Goal: Task Accomplishment & Management: Manage account settings

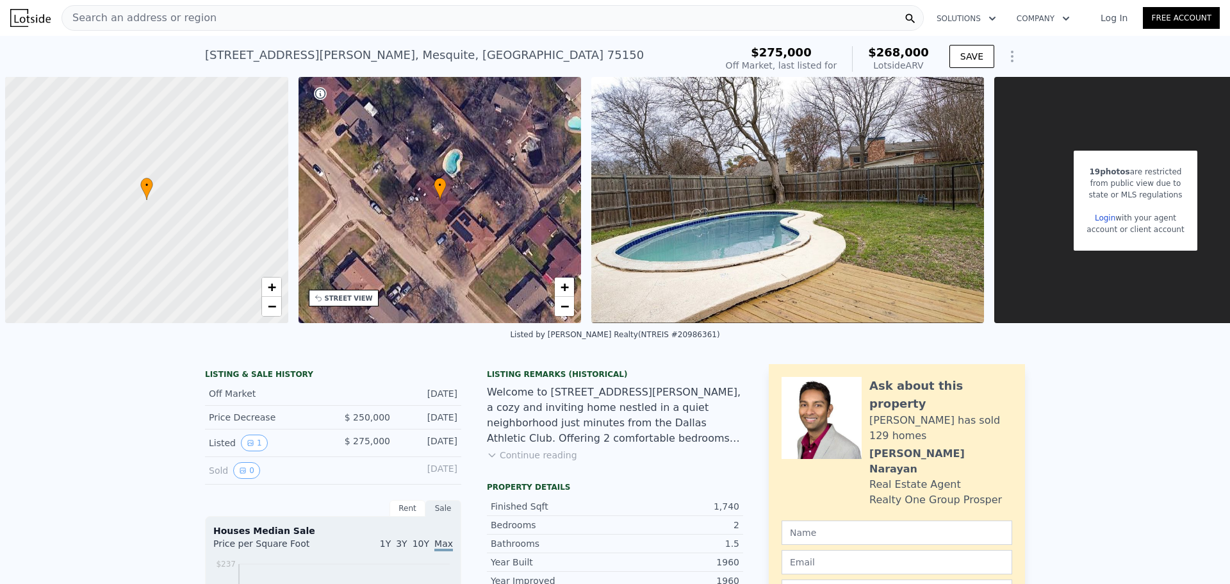
scroll to position [0, 5]
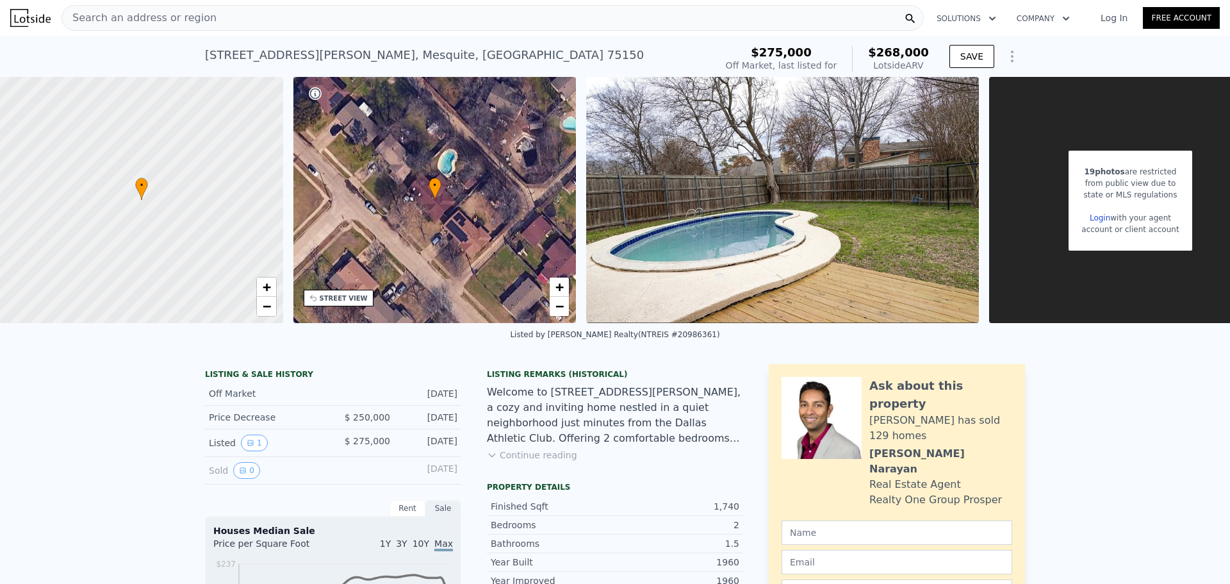
click at [147, 15] on span "Search an address or region" at bounding box center [139, 17] width 154 height 15
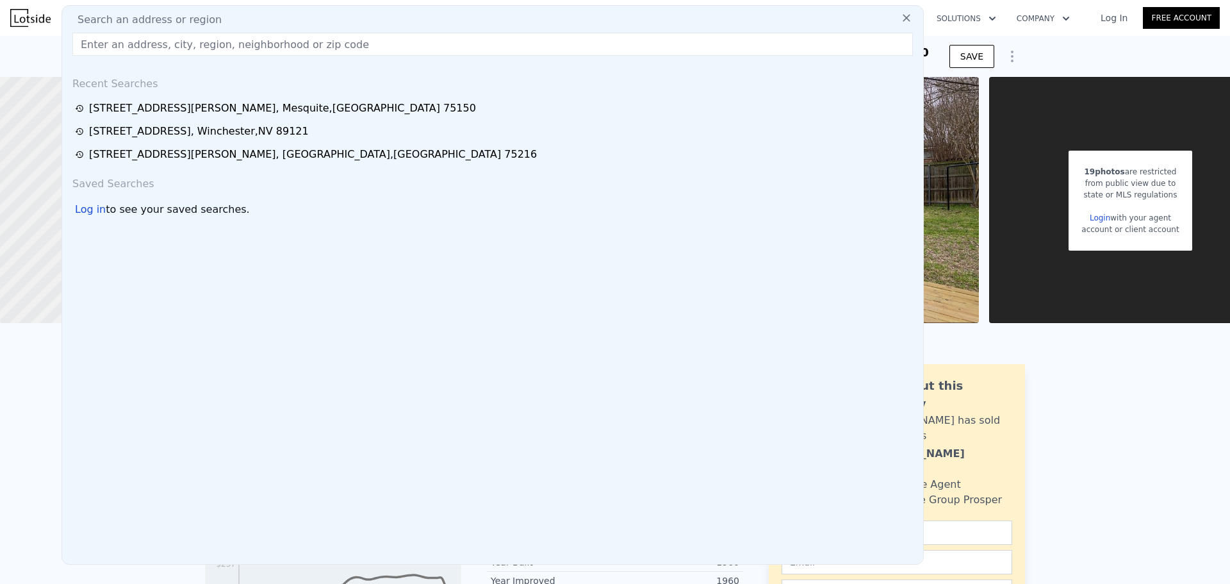
click at [127, 49] on input "text" at bounding box center [492, 44] width 841 height 23
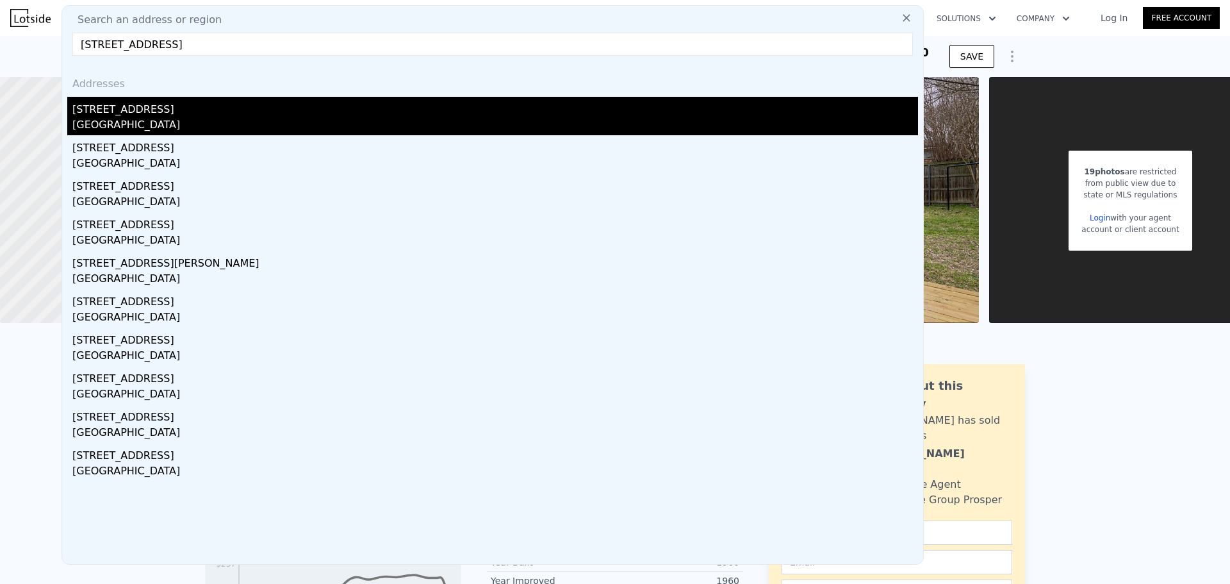
type input "2301 Brightstone Drive Little Elm TX 75068"
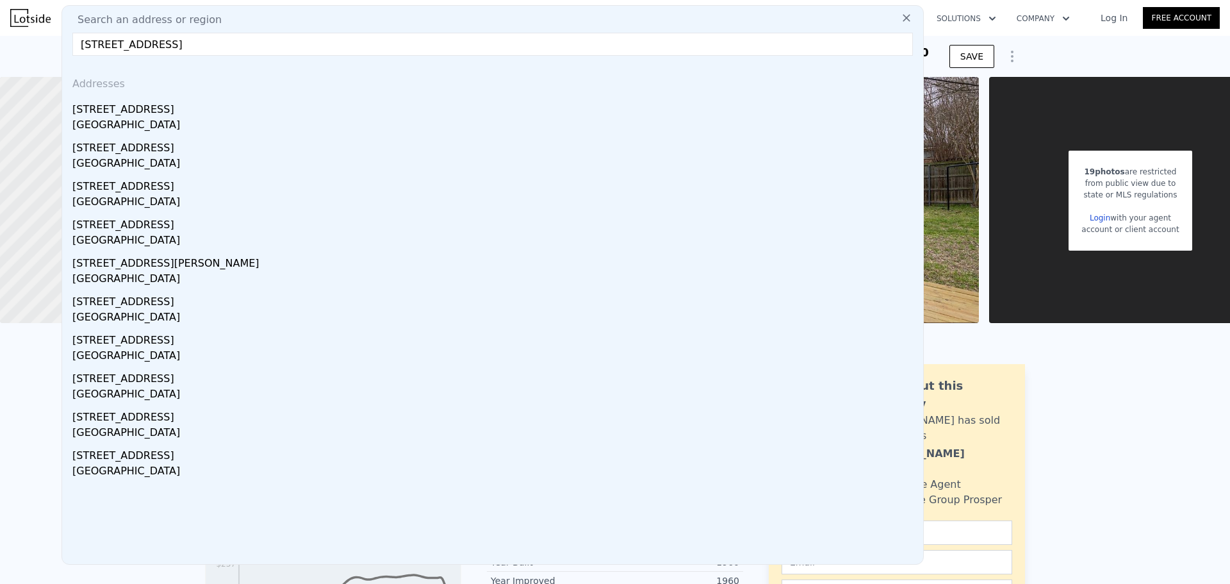
drag, startPoint x: 140, startPoint y: 119, endPoint x: 153, endPoint y: 120, distance: 13.5
click at [140, 119] on div "Little Elm, TX 75068" at bounding box center [495, 126] width 846 height 18
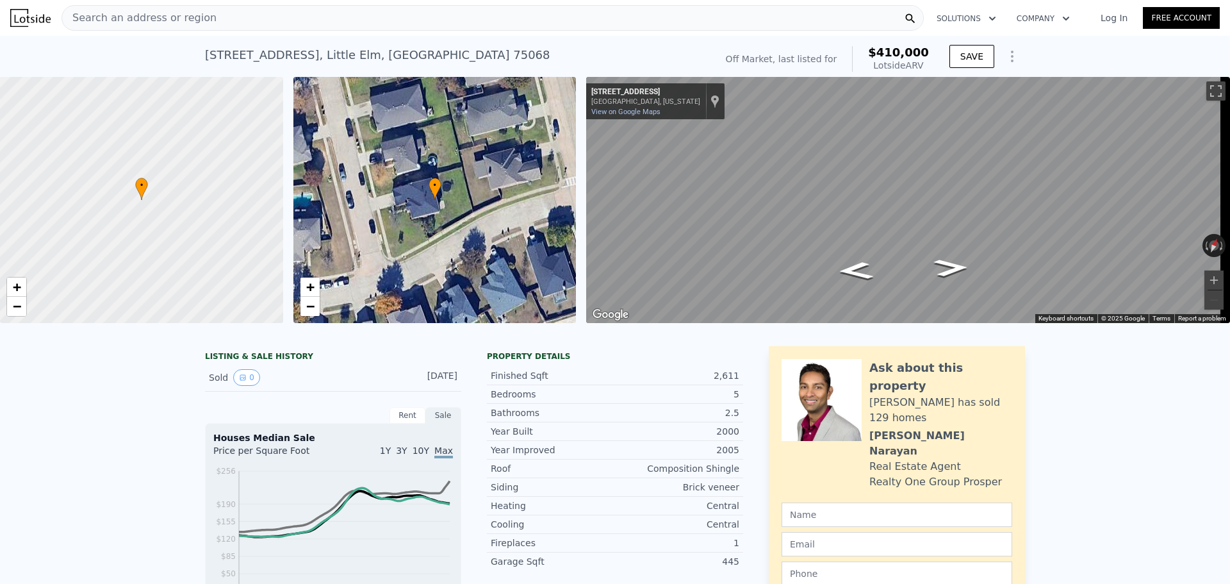
click at [962, 17] on button "Solutions" at bounding box center [966, 18] width 80 height 23
click at [962, 90] on link "Wholesaler Solutions" at bounding box center [998, 95] width 144 height 23
click at [1033, 21] on button "Company" at bounding box center [1044, 18] width 74 height 23
click at [1164, 24] on link "Free Account" at bounding box center [1181, 18] width 77 height 22
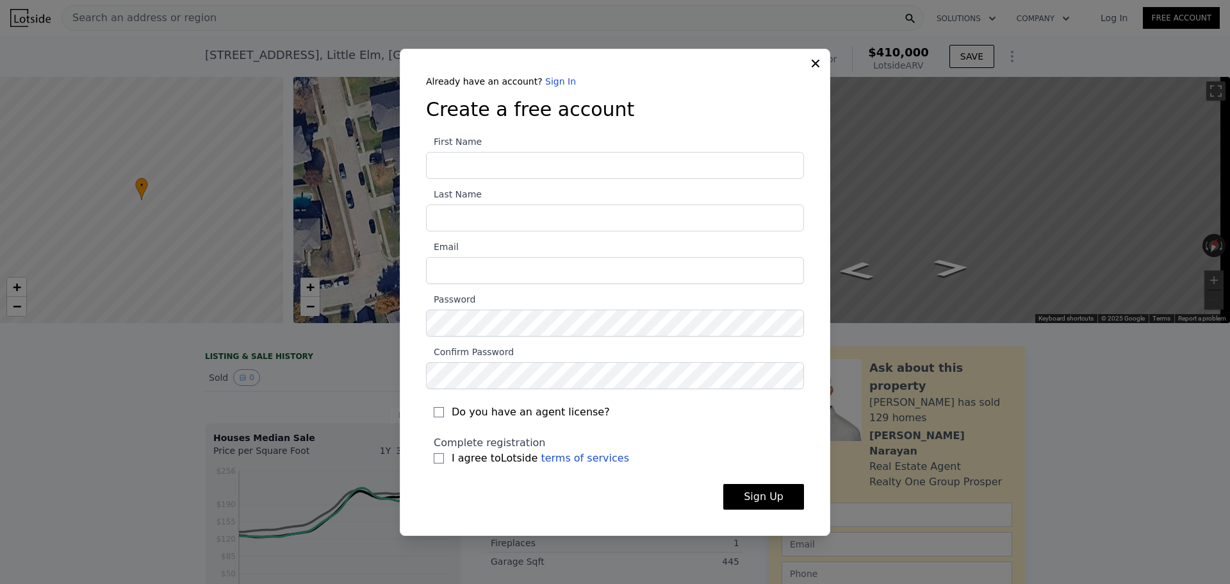
click at [812, 68] on div "Already have an account? Sign In Create a free account First Name Last Name Ema…" at bounding box center [615, 292] width 431 height 487
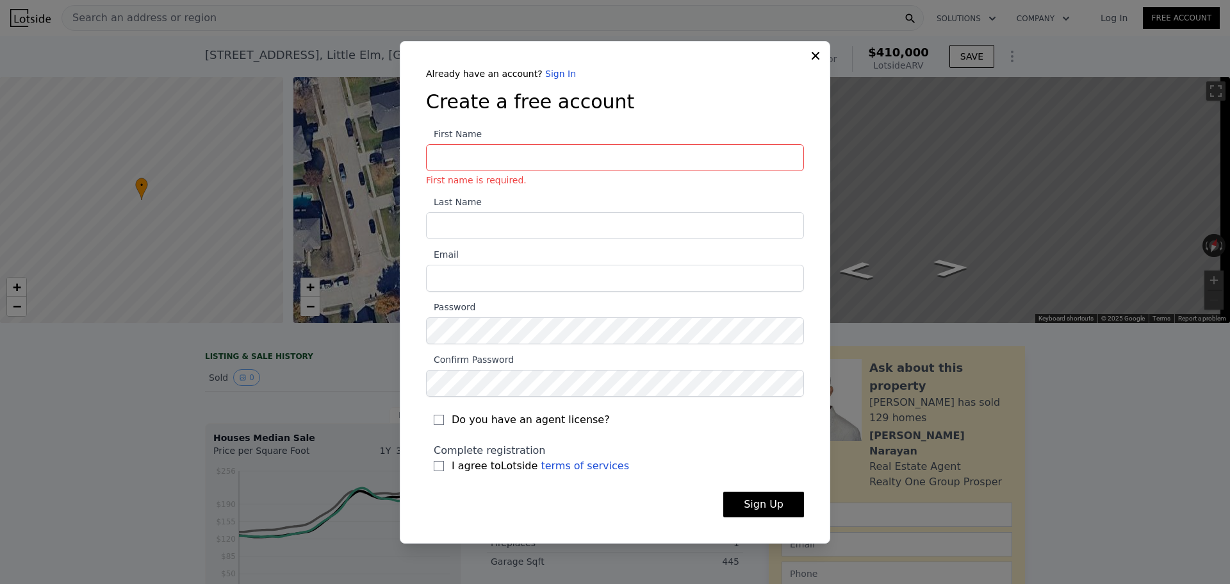
drag, startPoint x: 811, startPoint y: 61, endPoint x: 907, endPoint y: 65, distance: 96.2
click at [812, 61] on icon at bounding box center [815, 55] width 13 height 13
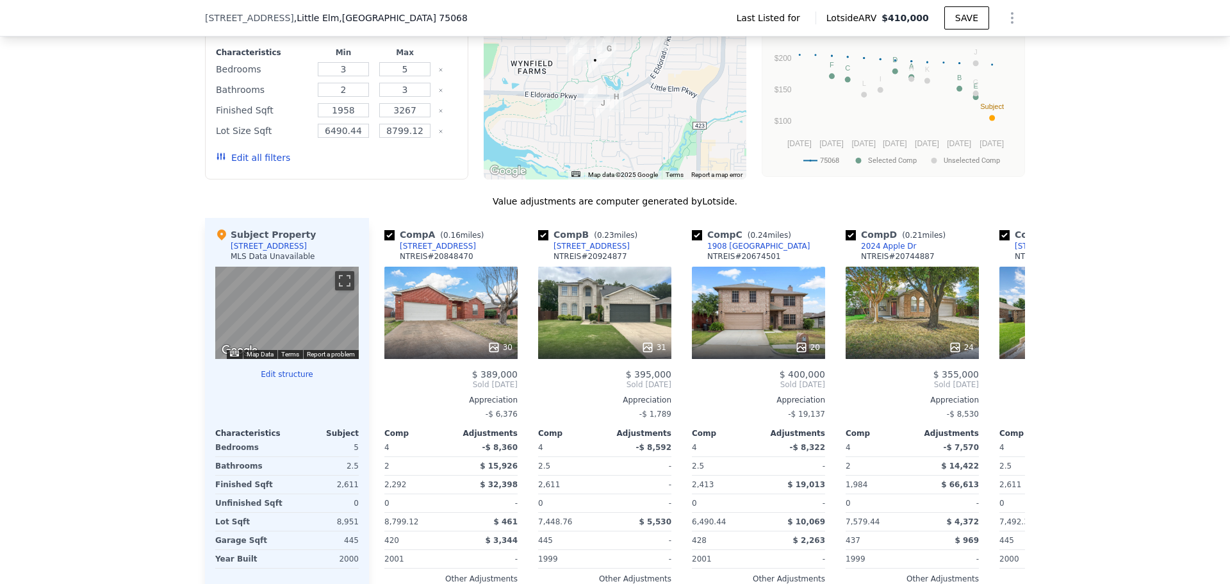
scroll to position [828, 0]
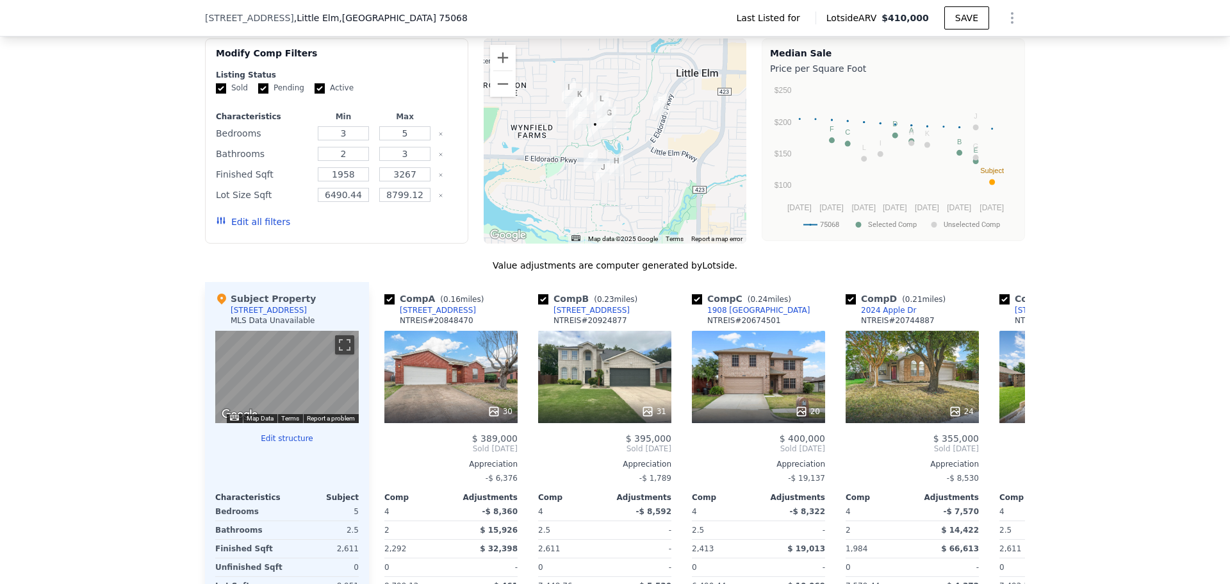
click at [256, 236] on div "Edit all filters" at bounding box center [253, 222] width 74 height 36
click at [256, 228] on button "Edit all filters" at bounding box center [253, 221] width 74 height 13
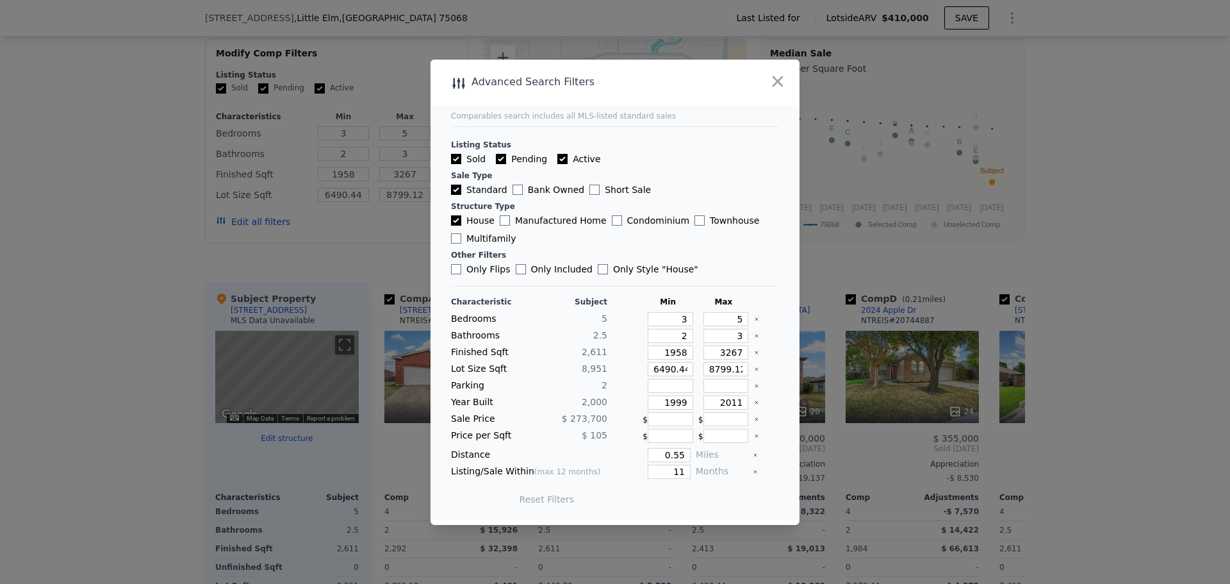
click at [515, 155] on label "Pending" at bounding box center [521, 158] width 51 height 13
click at [506, 155] on input "Pending" at bounding box center [501, 159] width 10 height 10
checkbox input "false"
click at [563, 156] on label "Active" at bounding box center [578, 158] width 43 height 13
click at [563, 156] on input "Active" at bounding box center [562, 159] width 10 height 10
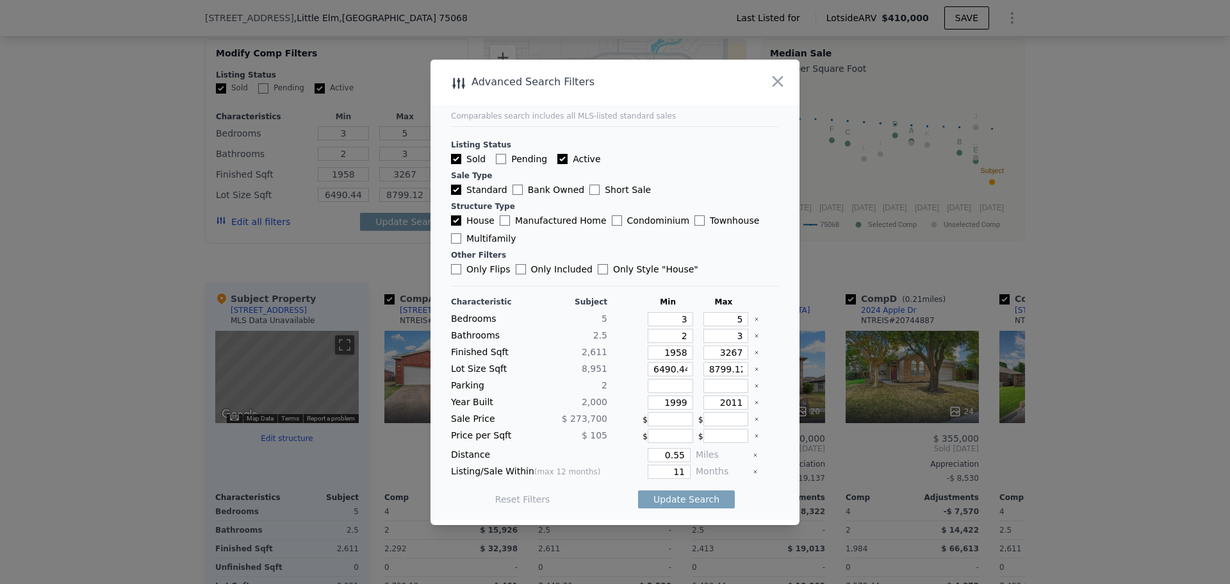
checkbox input "false"
click at [472, 190] on label "Standard" at bounding box center [479, 189] width 56 height 13
click at [461, 190] on input "Standard" at bounding box center [456, 190] width 10 height 10
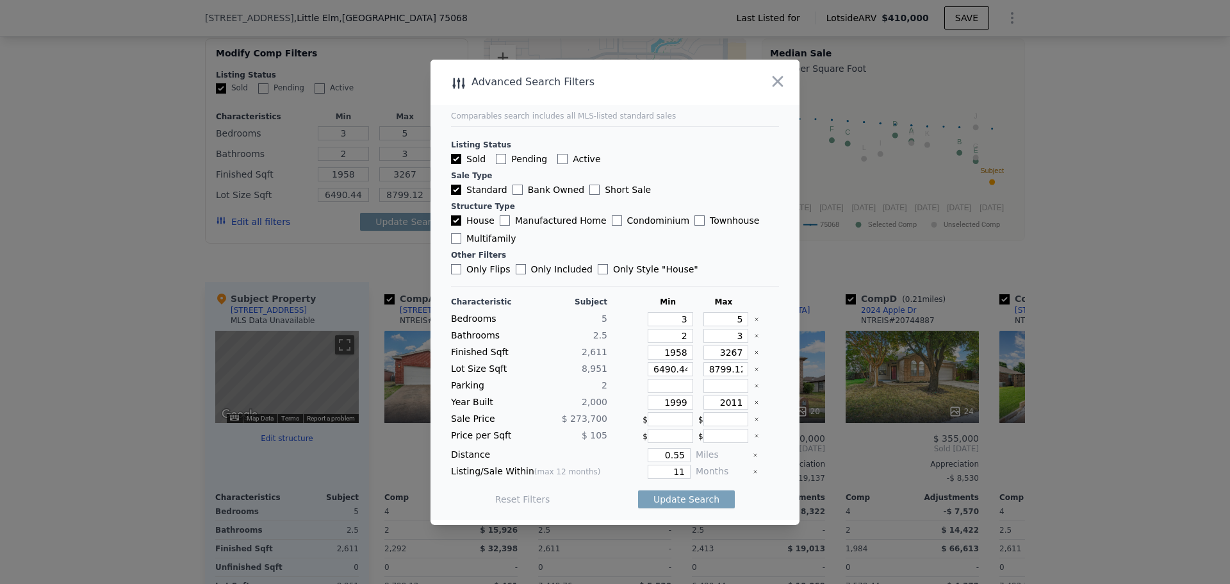
checkbox input "false"
click at [472, 272] on label "Only Flips" at bounding box center [481, 269] width 60 height 13
click at [461, 272] on input "Only Flips" at bounding box center [456, 269] width 10 height 10
checkbox input "true"
click at [670, 494] on button "Update Search" at bounding box center [686, 499] width 97 height 18
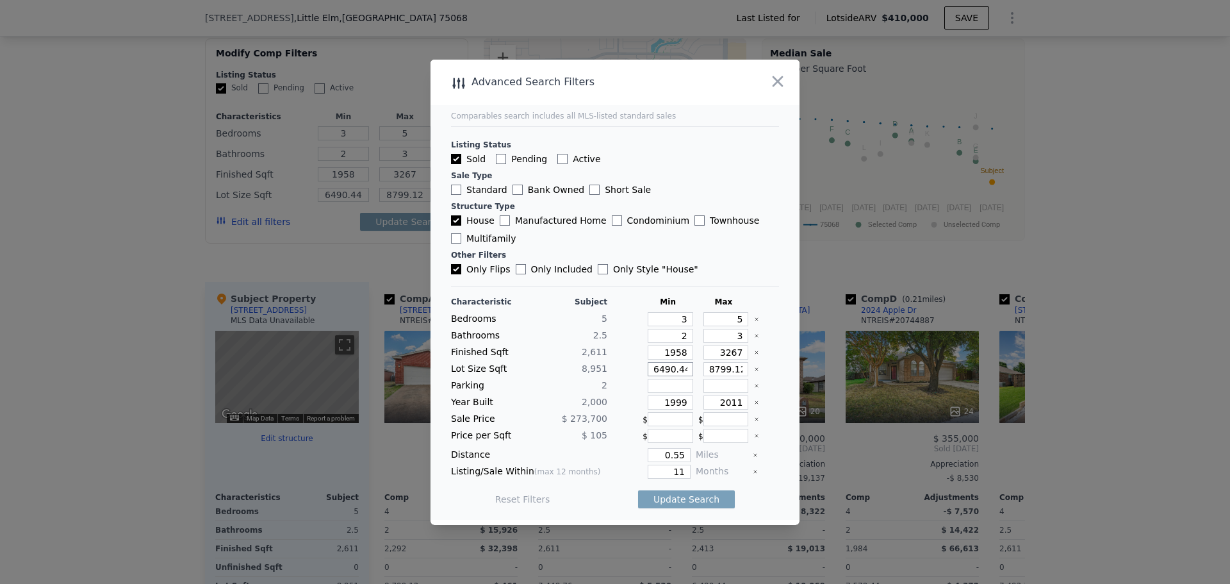
drag, startPoint x: 678, startPoint y: 369, endPoint x: 643, endPoint y: 367, distance: 35.3
click at [648, 367] on input "6490.44" at bounding box center [670, 369] width 45 height 14
click at [754, 370] on icon "Clear" at bounding box center [756, 368] width 5 height 5
click at [687, 500] on button "Update Search" at bounding box center [686, 499] width 97 height 18
drag, startPoint x: 660, startPoint y: 474, endPoint x: 685, endPoint y: 472, distance: 25.1
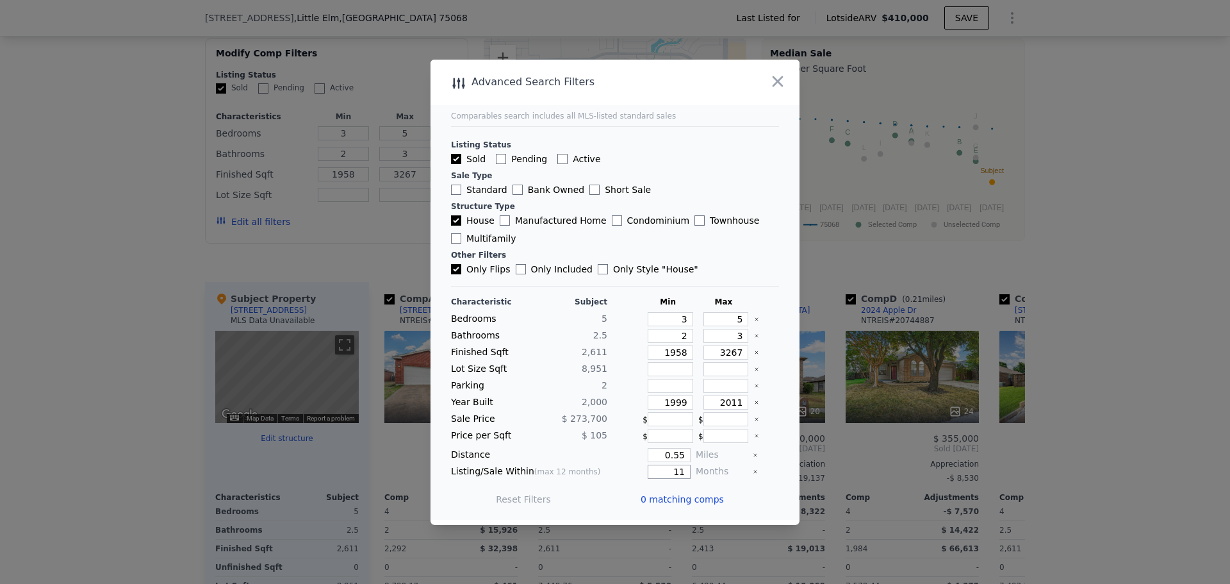
click at [685, 472] on div "Listing/Sale Within (max 12 months) 11 Months" at bounding box center [615, 472] width 328 height 14
click at [680, 500] on button "Update Search" at bounding box center [686, 499] width 97 height 18
click at [677, 472] on input "12" at bounding box center [669, 472] width 43 height 14
type input "1"
click at [688, 491] on button "Update Search" at bounding box center [686, 499] width 97 height 18
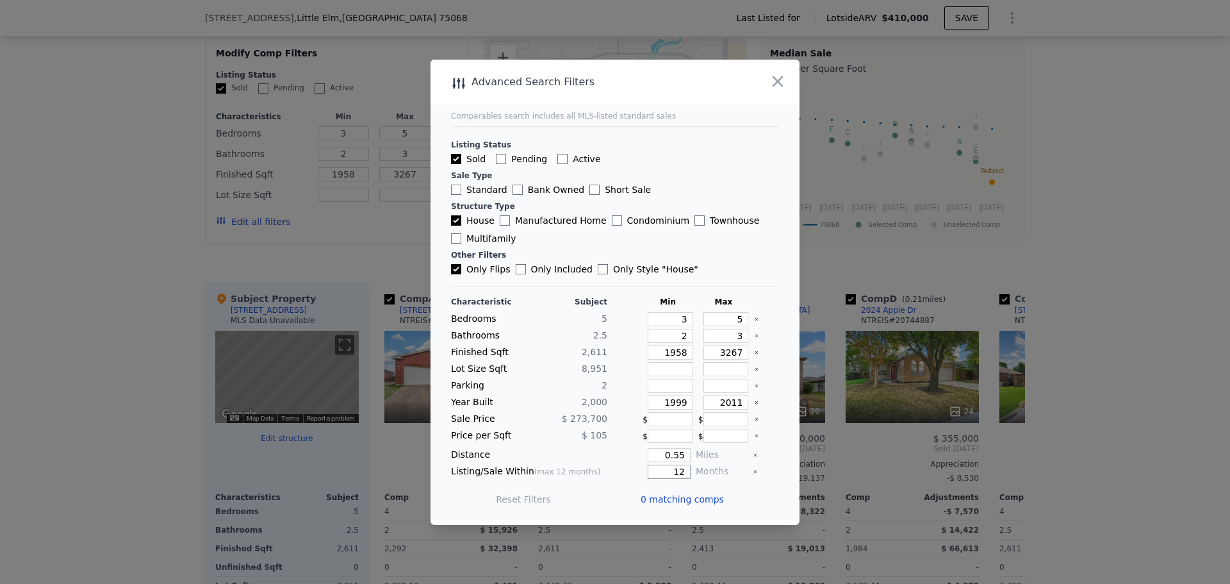
click at [680, 470] on input "12" at bounding box center [669, 472] width 43 height 14
type input "1"
click at [679, 470] on input "12" at bounding box center [669, 472] width 43 height 14
type input "1"
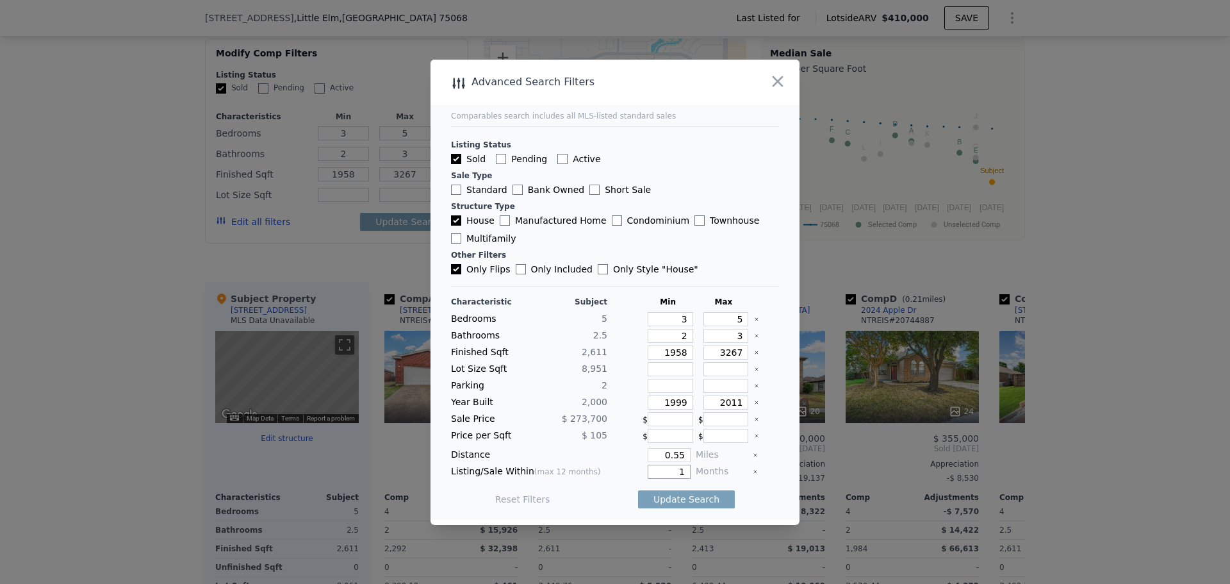
type input "1"
click at [673, 455] on input "0.55" at bounding box center [669, 455] width 43 height 14
type input "0"
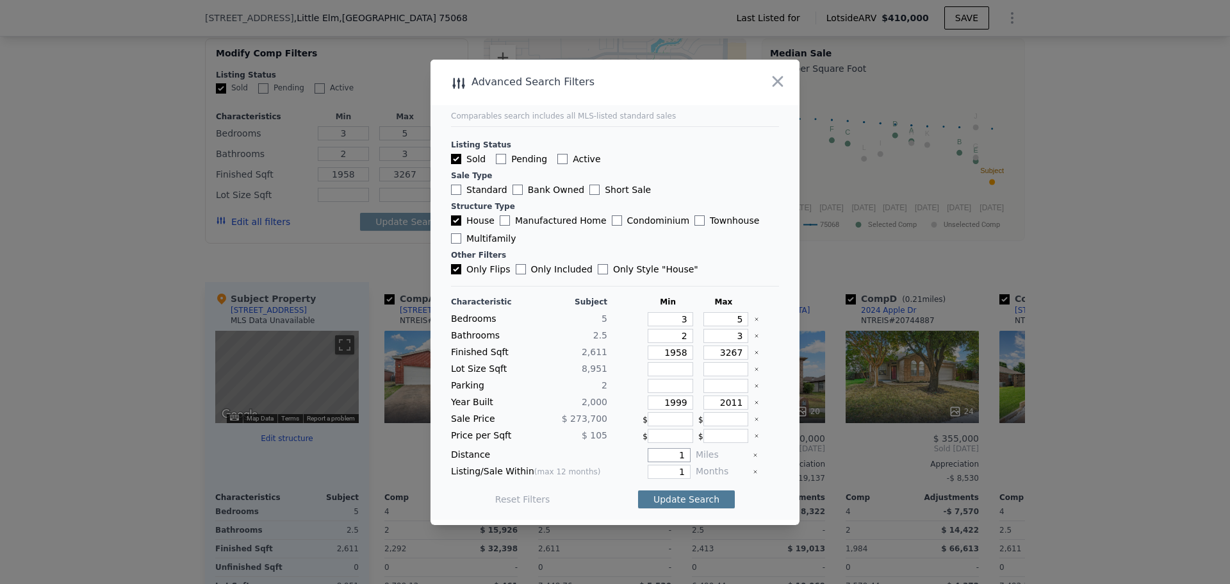
type input "1"
click at [668, 495] on button "Update Search" at bounding box center [686, 499] width 97 height 18
click at [679, 454] on input "1" at bounding box center [669, 455] width 43 height 14
type input "2"
click at [679, 503] on button "Update Search" at bounding box center [686, 499] width 97 height 18
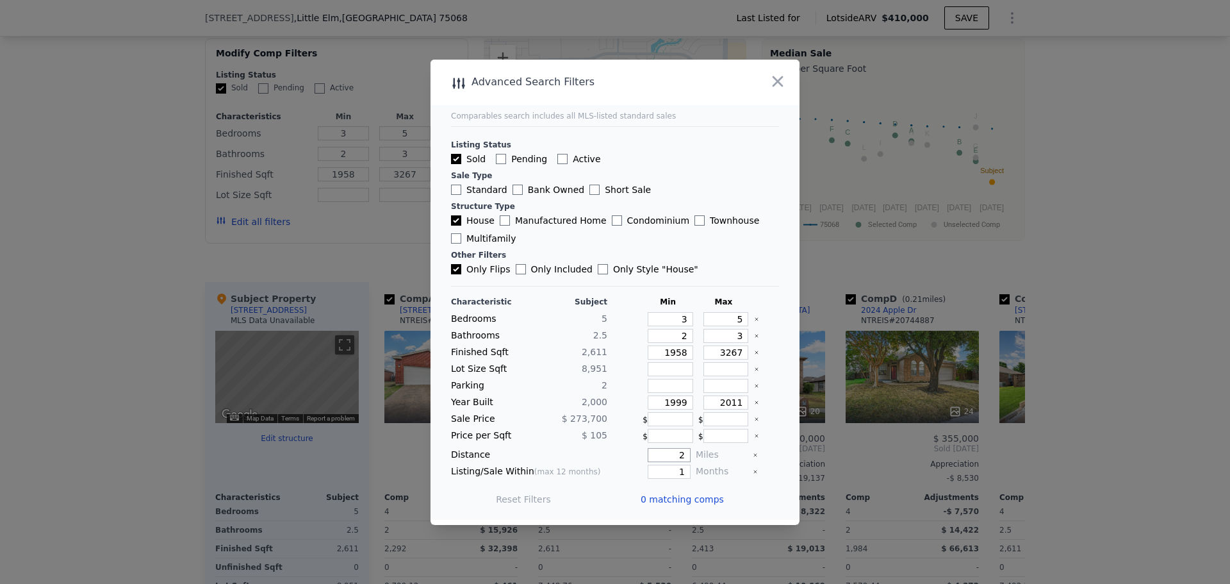
click at [680, 454] on input "2" at bounding box center [669, 455] width 43 height 14
type input "5"
click at [671, 497] on button "Update Search" at bounding box center [686, 499] width 97 height 18
click at [660, 438] on input "number" at bounding box center [670, 436] width 45 height 14
click at [781, 81] on icon "button" at bounding box center [778, 81] width 18 height 18
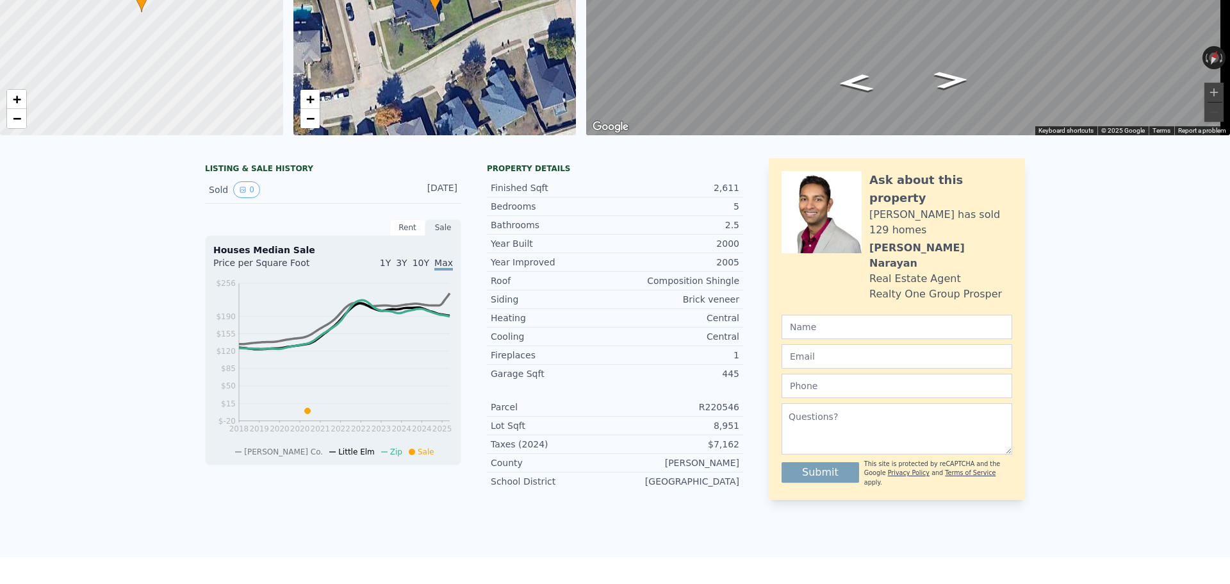
scroll to position [0, 0]
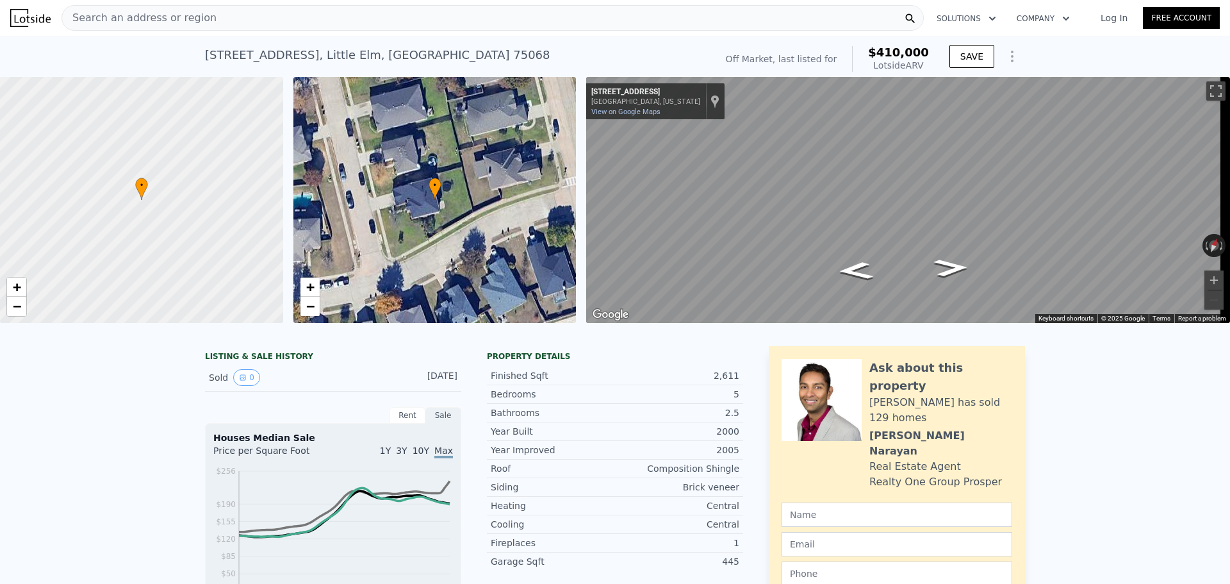
click at [1115, 15] on link "Log In" at bounding box center [1114, 18] width 58 height 13
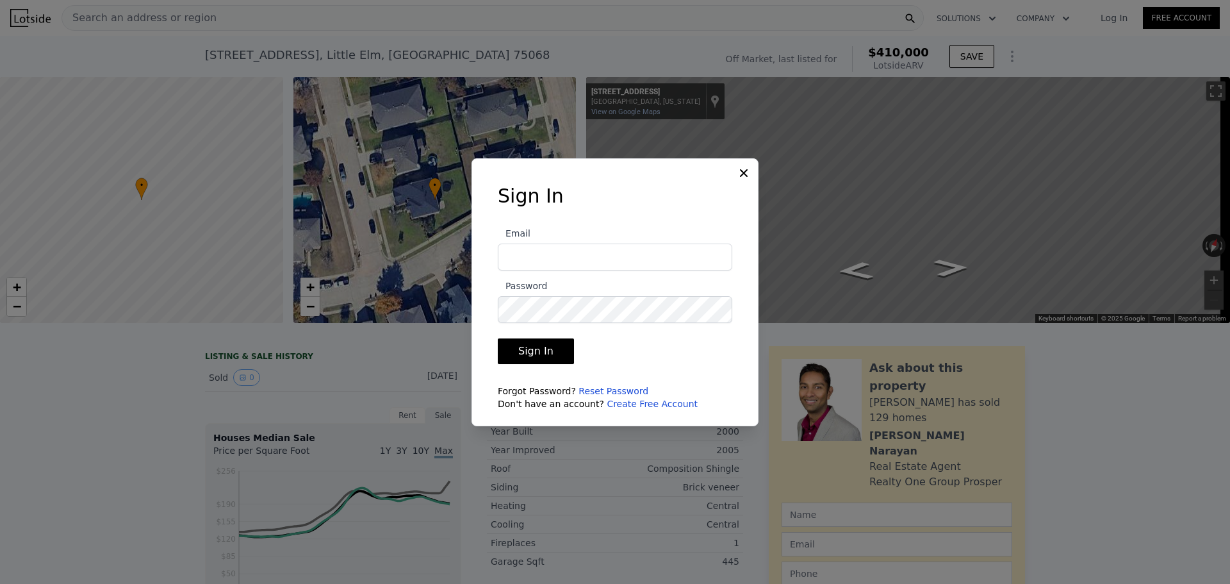
click at [533, 268] on input "Email" at bounding box center [615, 256] width 234 height 27
type input "wearecoasttocoastsolutions+test123@gmail.com"
click at [616, 323] on form "Email wearecoasttocoastsolutions+test123@gmail.com Password Sign In Forgot Pass…" at bounding box center [615, 314] width 234 height 192
click at [743, 172] on icon at bounding box center [743, 173] width 13 height 13
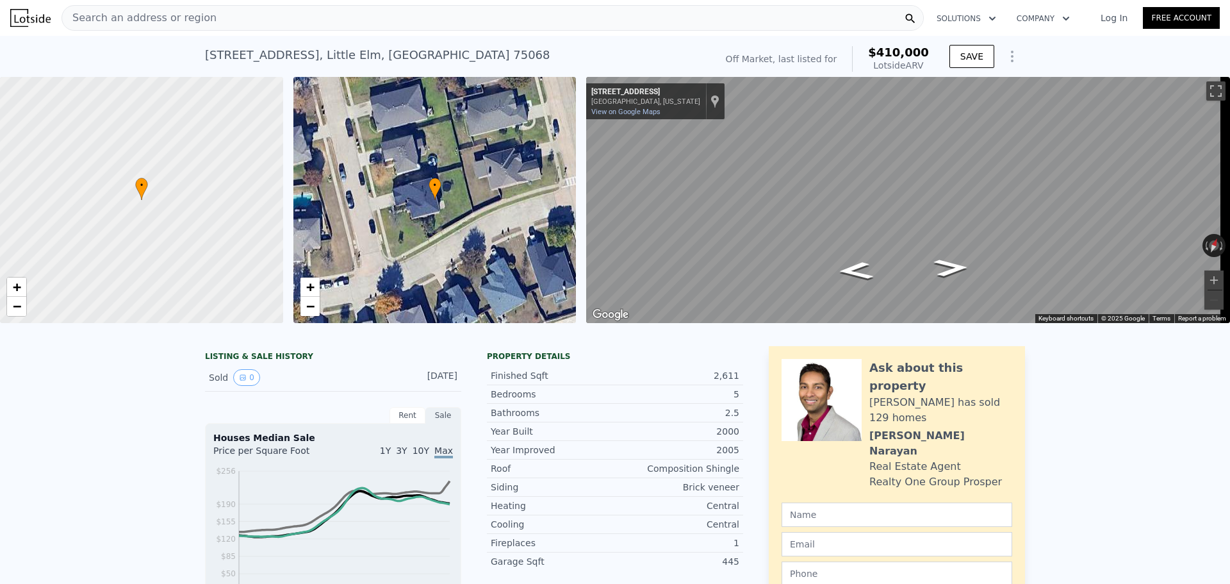
click at [1124, 28] on div "Log In Free Account" at bounding box center [1152, 18] width 135 height 21
click at [1120, 21] on link "Log In" at bounding box center [1114, 18] width 58 height 13
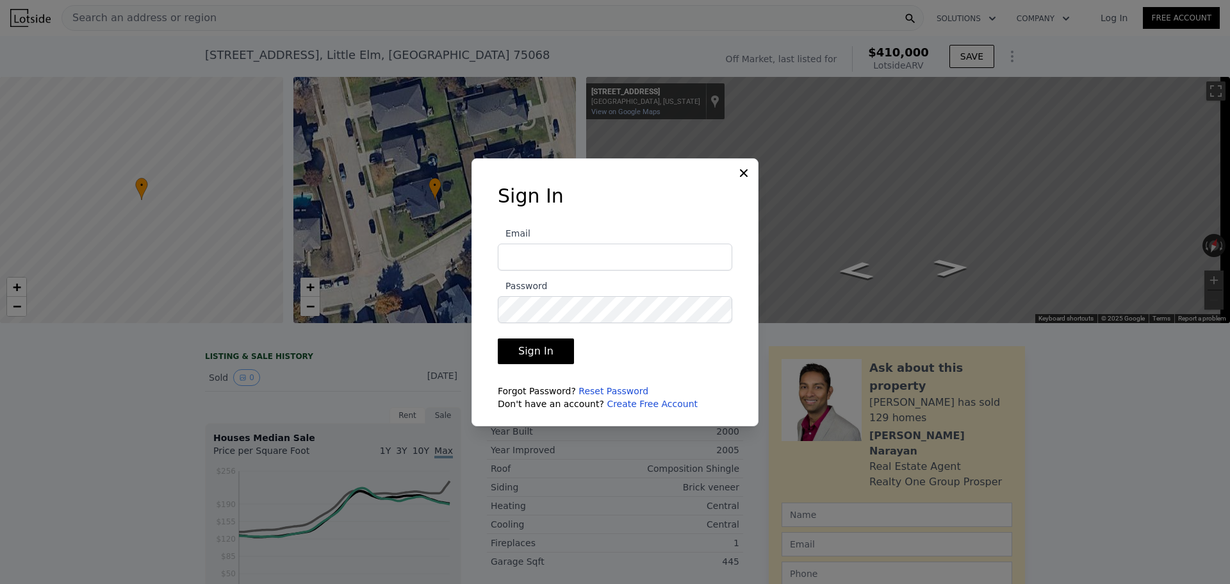
click at [587, 258] on input "Email" at bounding box center [615, 256] width 234 height 27
drag, startPoint x: 632, startPoint y: 257, endPoint x: 782, endPoint y: 262, distance: 150.0
click at [782, 262] on div "​ Sign In Email wearecoasttocoastsolutions+test123@gmail.com Password Sign In F…" at bounding box center [615, 292] width 1230 height 584
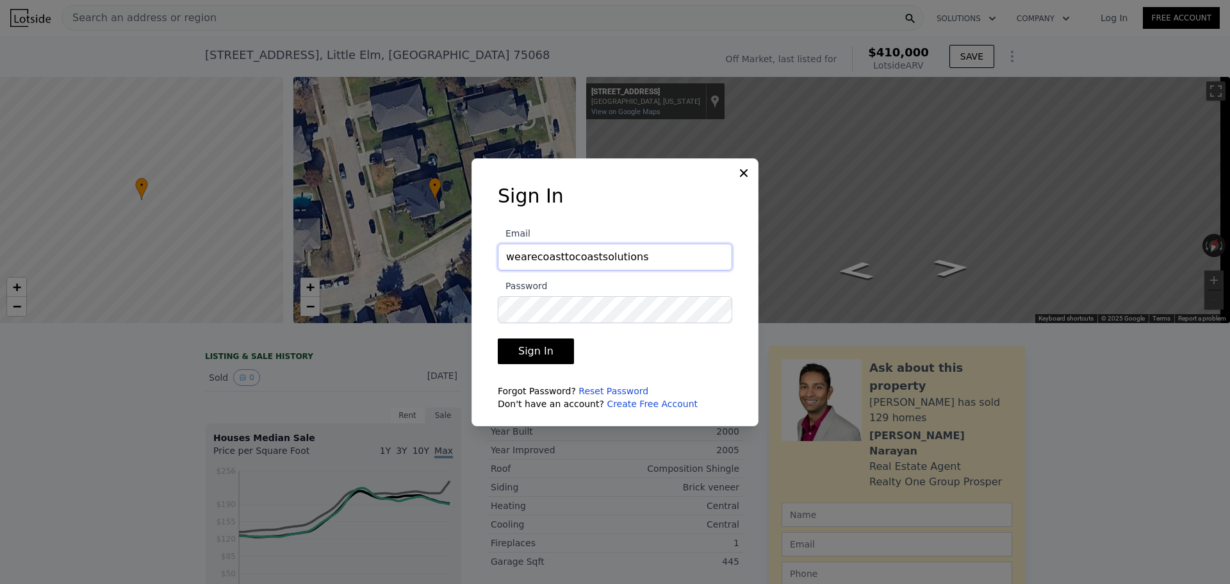
type input "wearecoasttocoastsolutions@gmail.com"
click at [561, 349] on button "Sign In" at bounding box center [536, 351] width 76 height 26
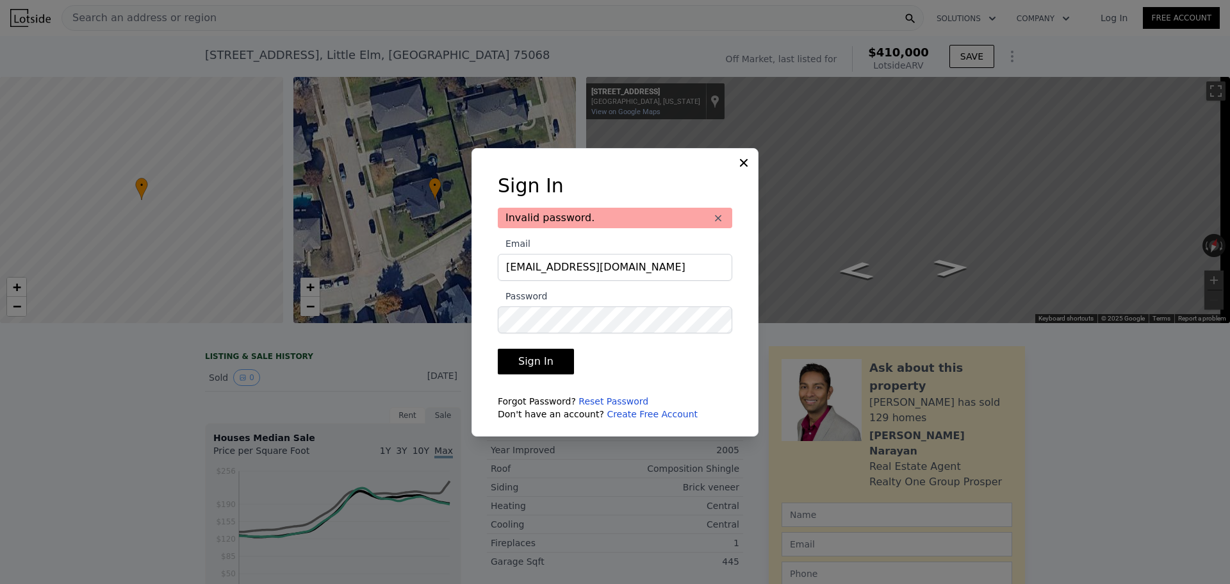
click at [550, 368] on button "Sign In" at bounding box center [536, 362] width 76 height 26
click at [470, 324] on div "​ Sign In Invalid password. × Email wearecoasttocoastsolutions@gmail.com Passwo…" at bounding box center [615, 292] width 1230 height 584
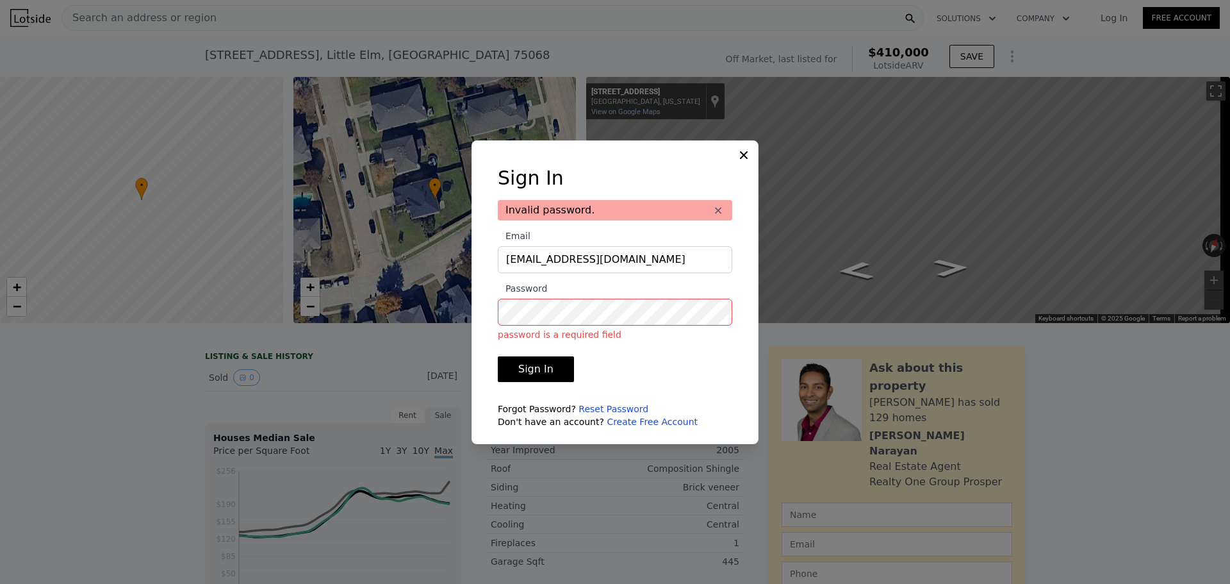
click at [470, 324] on div at bounding box center [615, 292] width 1230 height 584
